Goal: Transaction & Acquisition: Purchase product/service

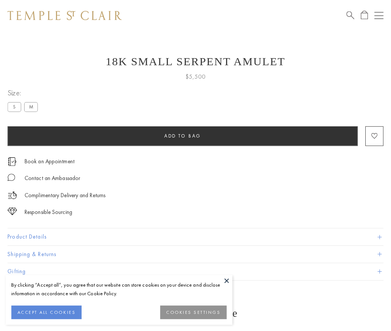
scroll to position [7, 0]
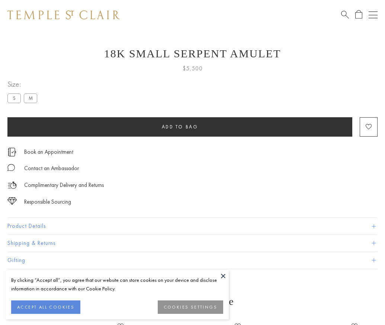
click at [180, 127] on span "Add to bag" at bounding box center [180, 127] width 37 height 6
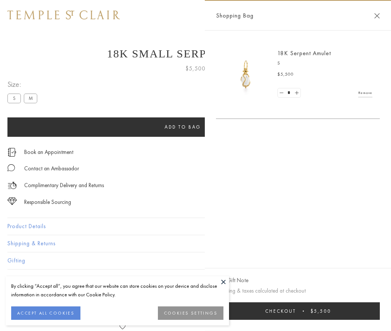
click at [298, 311] on button "Checkout $5,500" at bounding box center [298, 311] width 164 height 18
